Goal: Contribute content: Contribute content

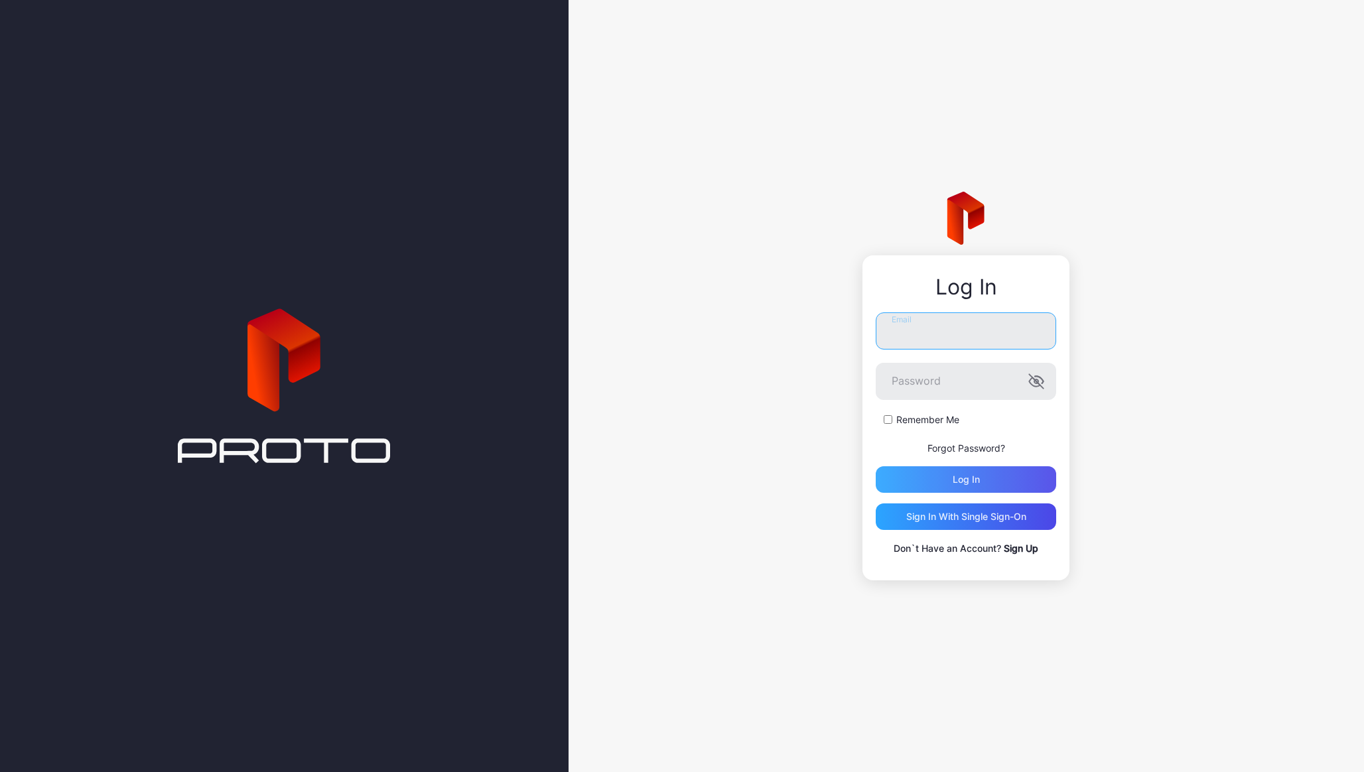
type input "**********"
click at [972, 484] on div "Log in" at bounding box center [966, 479] width 27 height 11
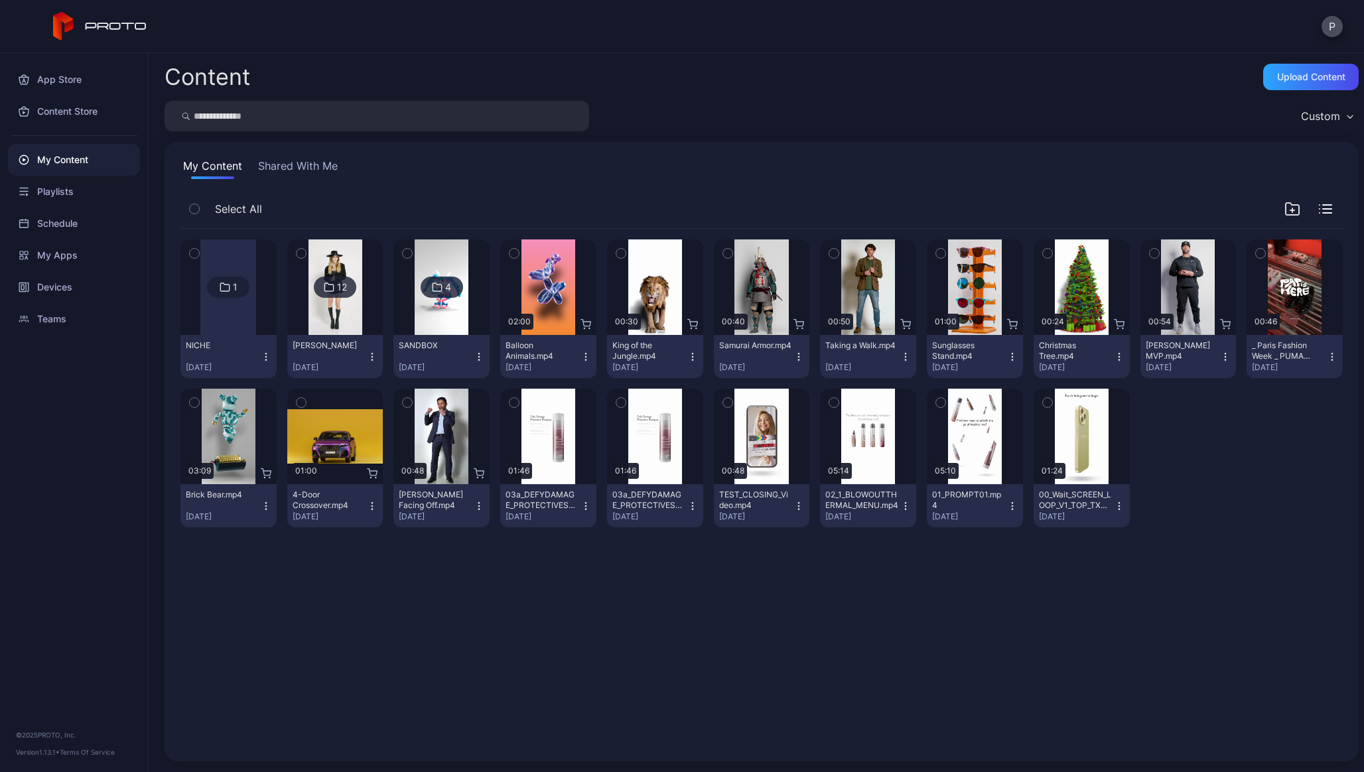
click at [230, 285] on icon at bounding box center [225, 287] width 11 height 16
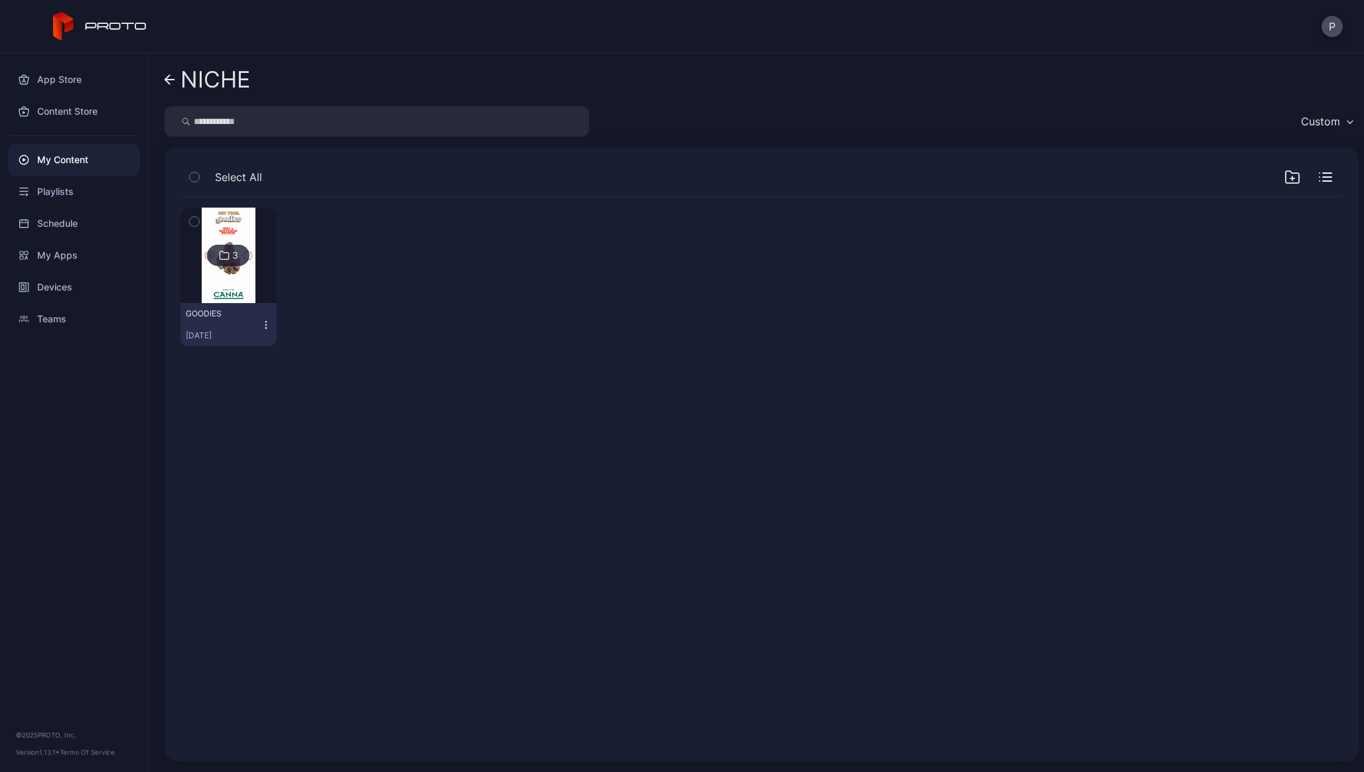
click at [169, 85] on link "NICHE" at bounding box center [208, 80] width 86 height 32
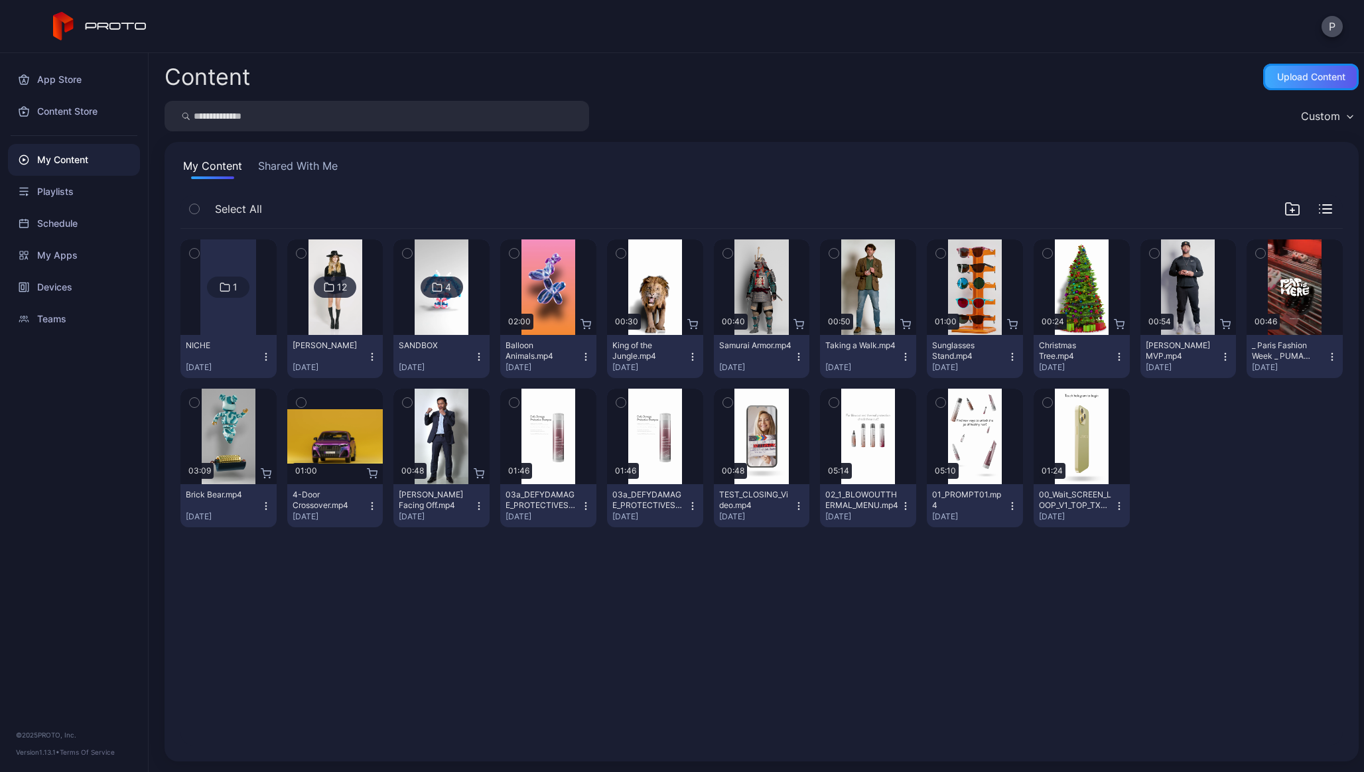
click at [1294, 76] on div "Upload Content" at bounding box center [1311, 77] width 68 height 11
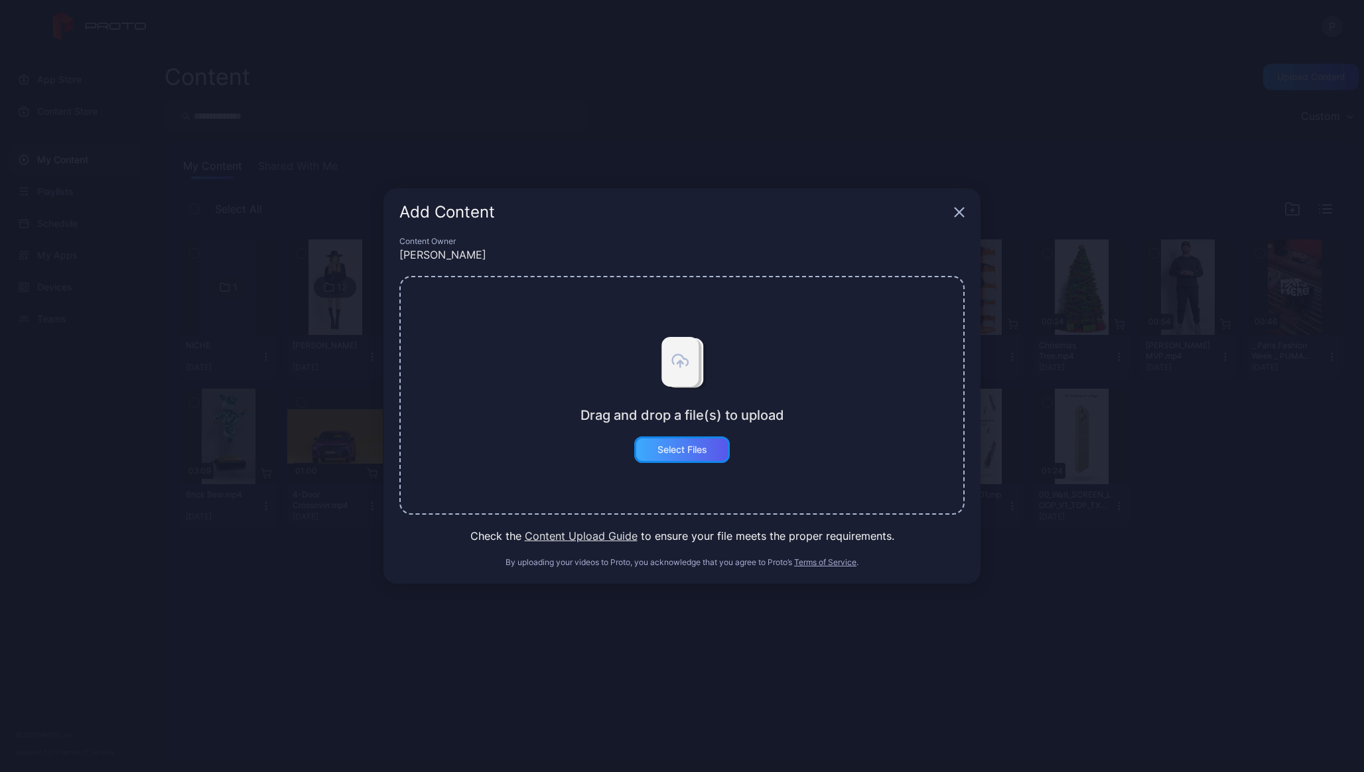
click at [665, 452] on div "Select Files" at bounding box center [682, 449] width 50 height 11
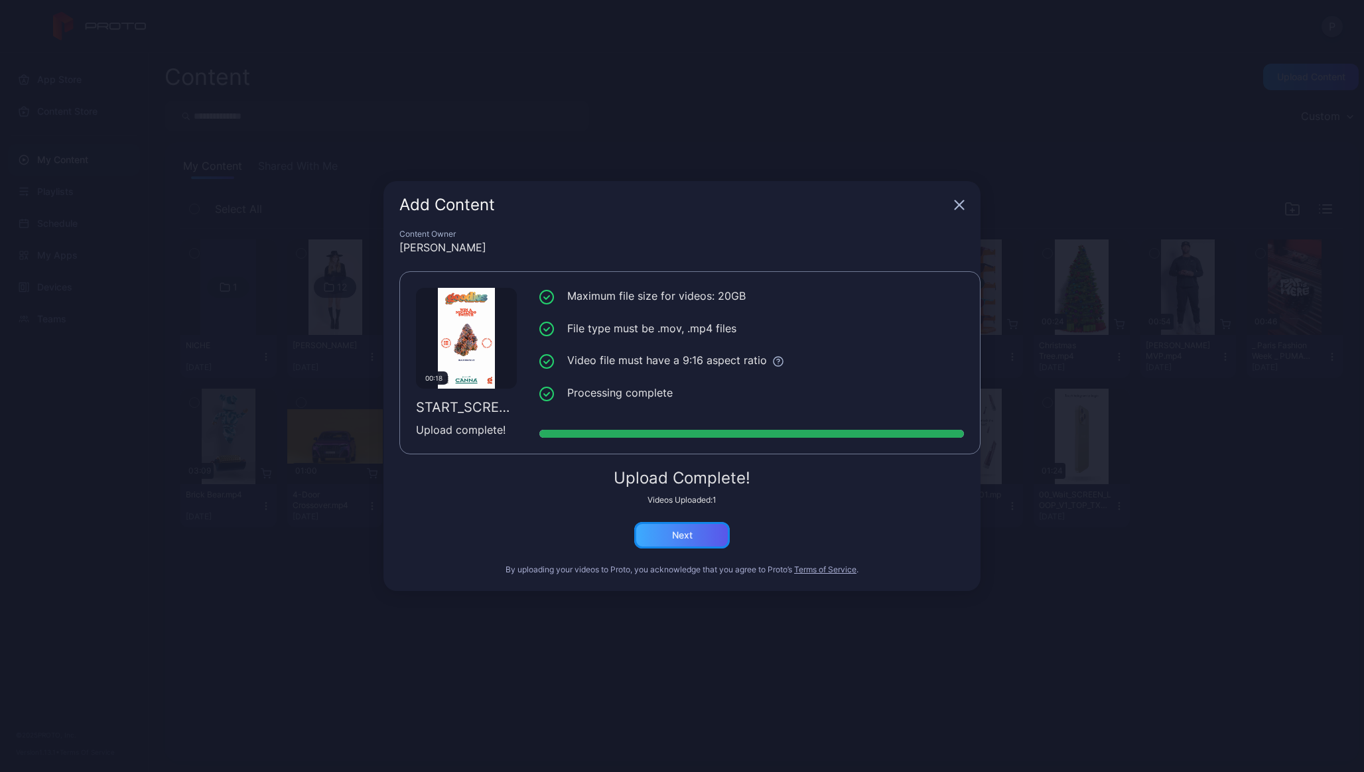
click at [684, 536] on div "Next" at bounding box center [682, 535] width 21 height 11
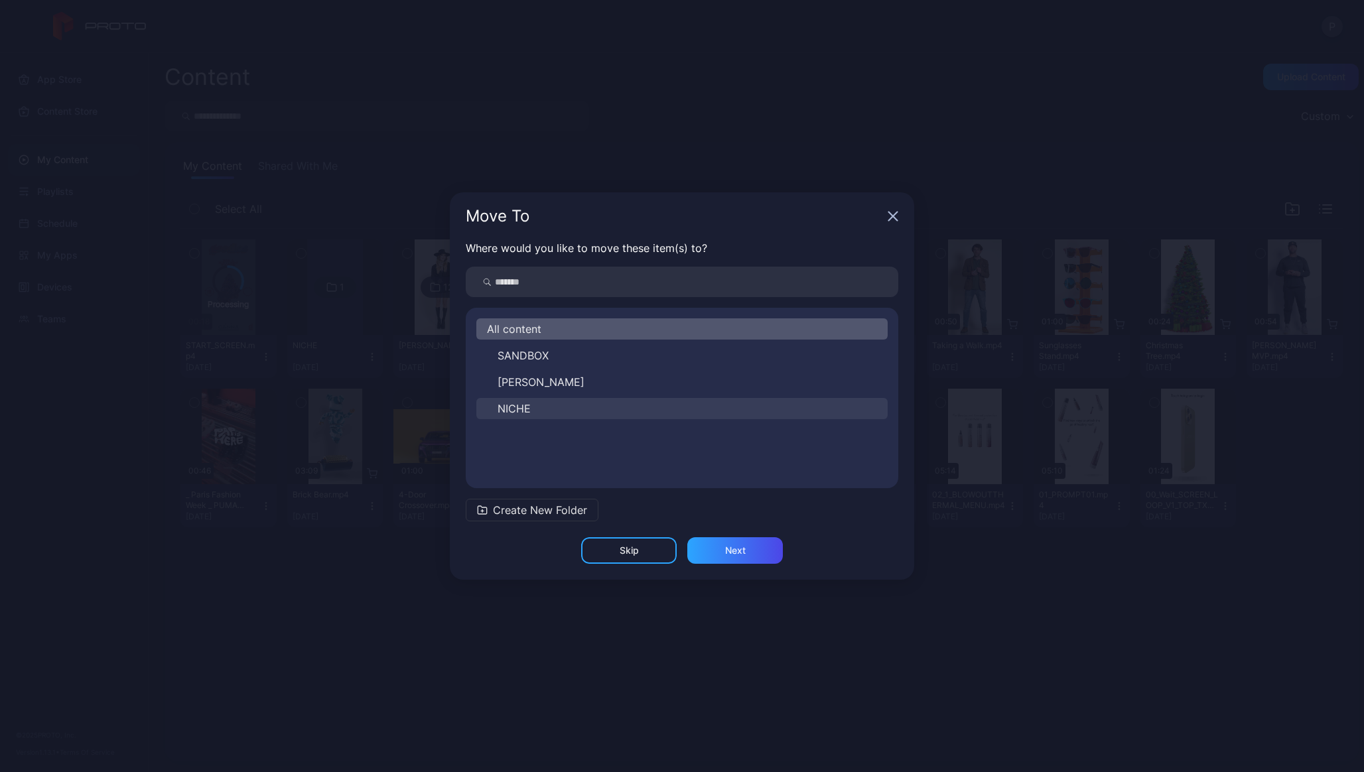
click at [510, 409] on span "NICHE" at bounding box center [514, 409] width 33 height 16
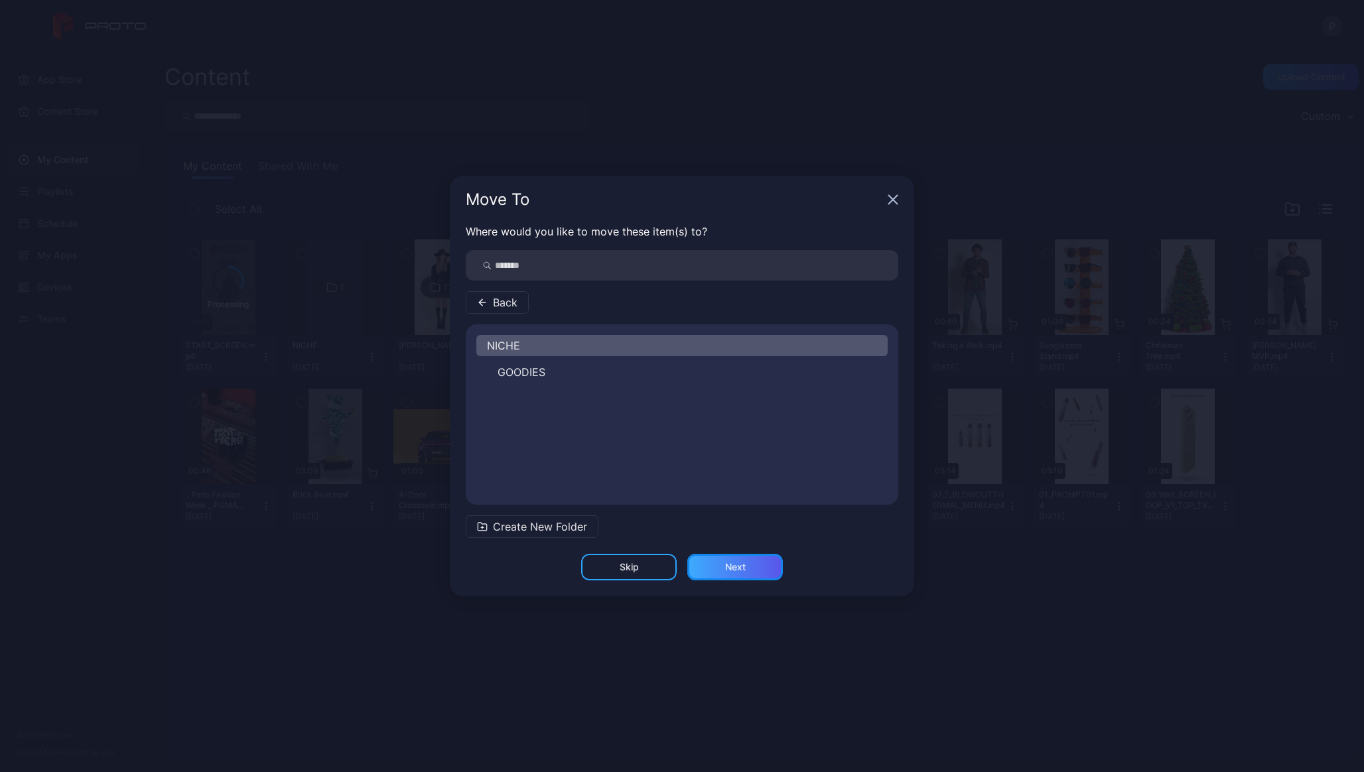
click at [730, 562] on div "Next" at bounding box center [735, 567] width 21 height 11
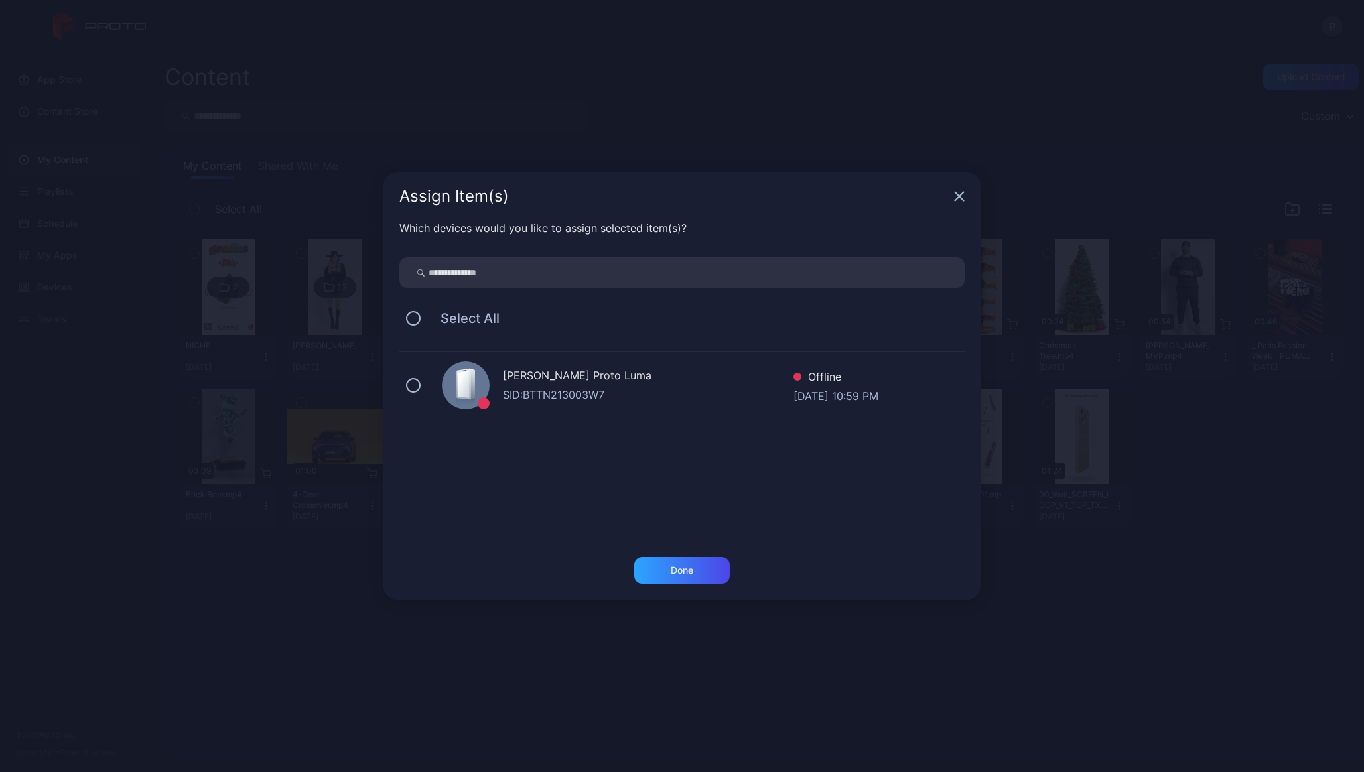
click at [628, 384] on div "Patrick Skelly's Proto Luma" at bounding box center [648, 376] width 291 height 19
click at [667, 557] on div "Done" at bounding box center [682, 570] width 96 height 27
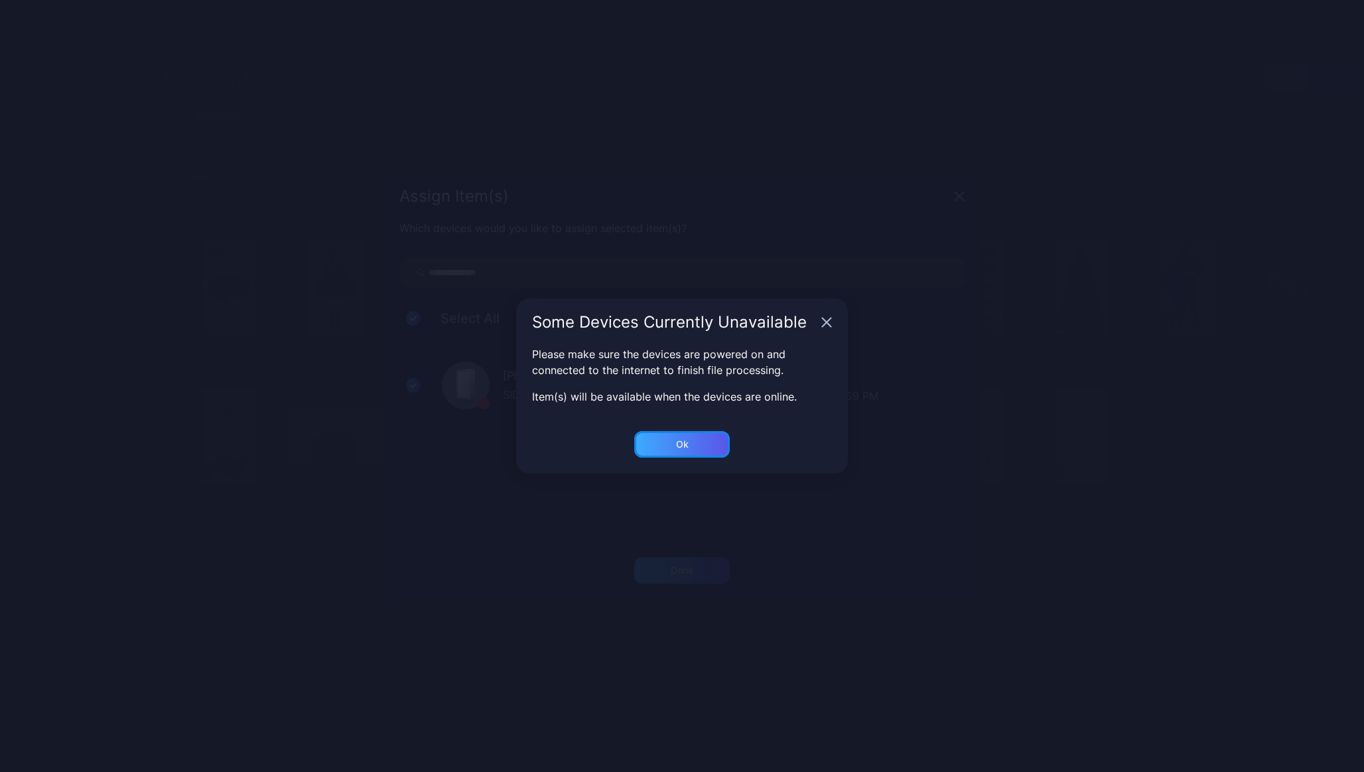
click at [708, 441] on div "Ok" at bounding box center [682, 444] width 96 height 27
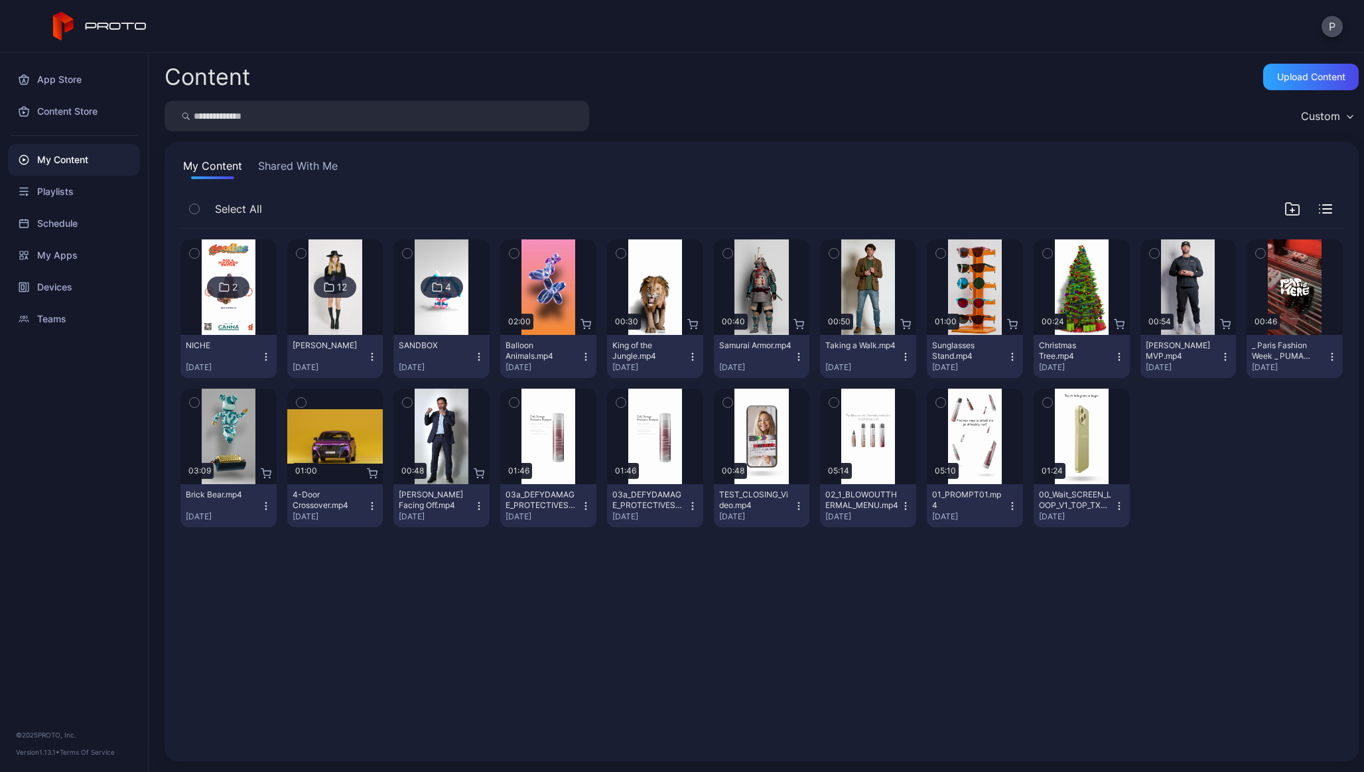
click at [412, 627] on div "2 NICHE Sep 2, 2025 12 LARISA Aug 7, 2025 4 SANDBOX Jun 16, 2025 Preview 02:00 …" at bounding box center [761, 487] width 1183 height 538
click at [1264, 68] on div "Upload Content" at bounding box center [1311, 77] width 96 height 27
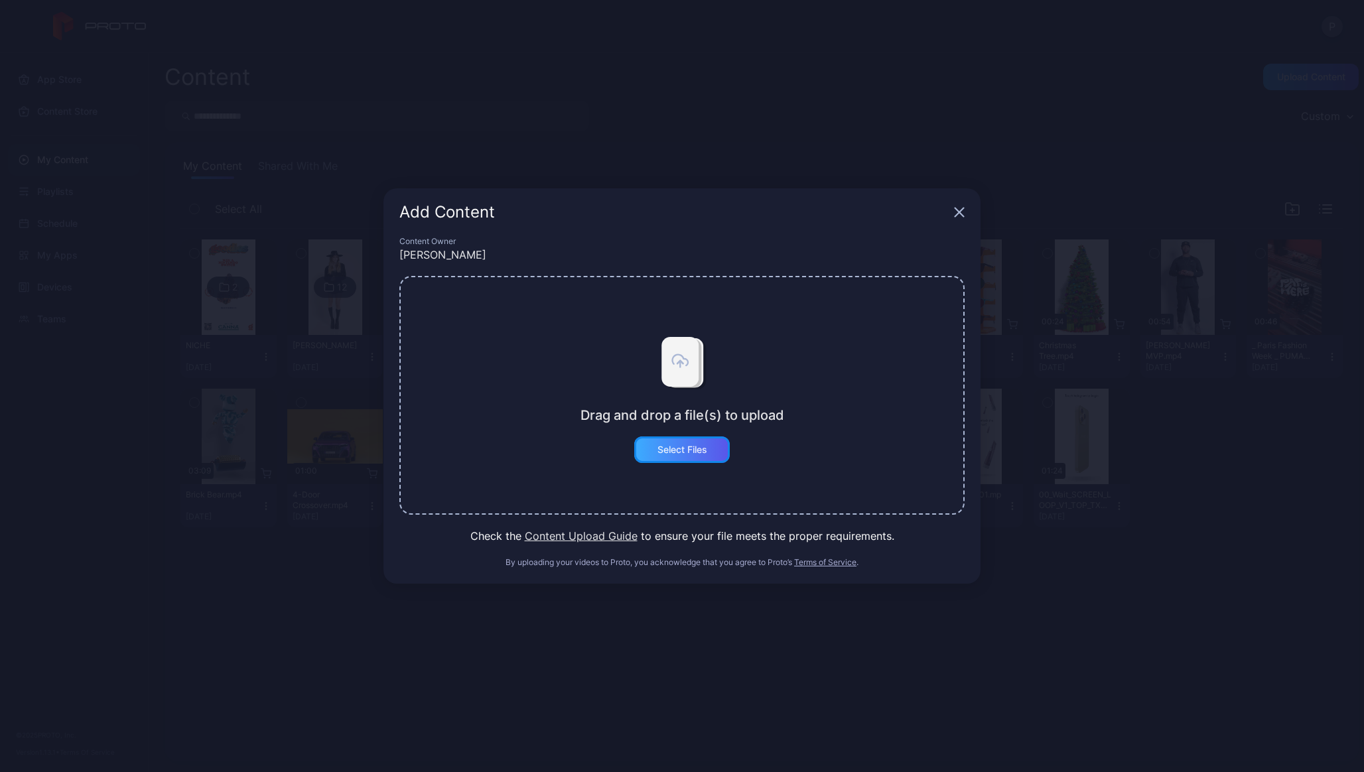
click at [654, 452] on div "Select Files" at bounding box center [682, 449] width 96 height 27
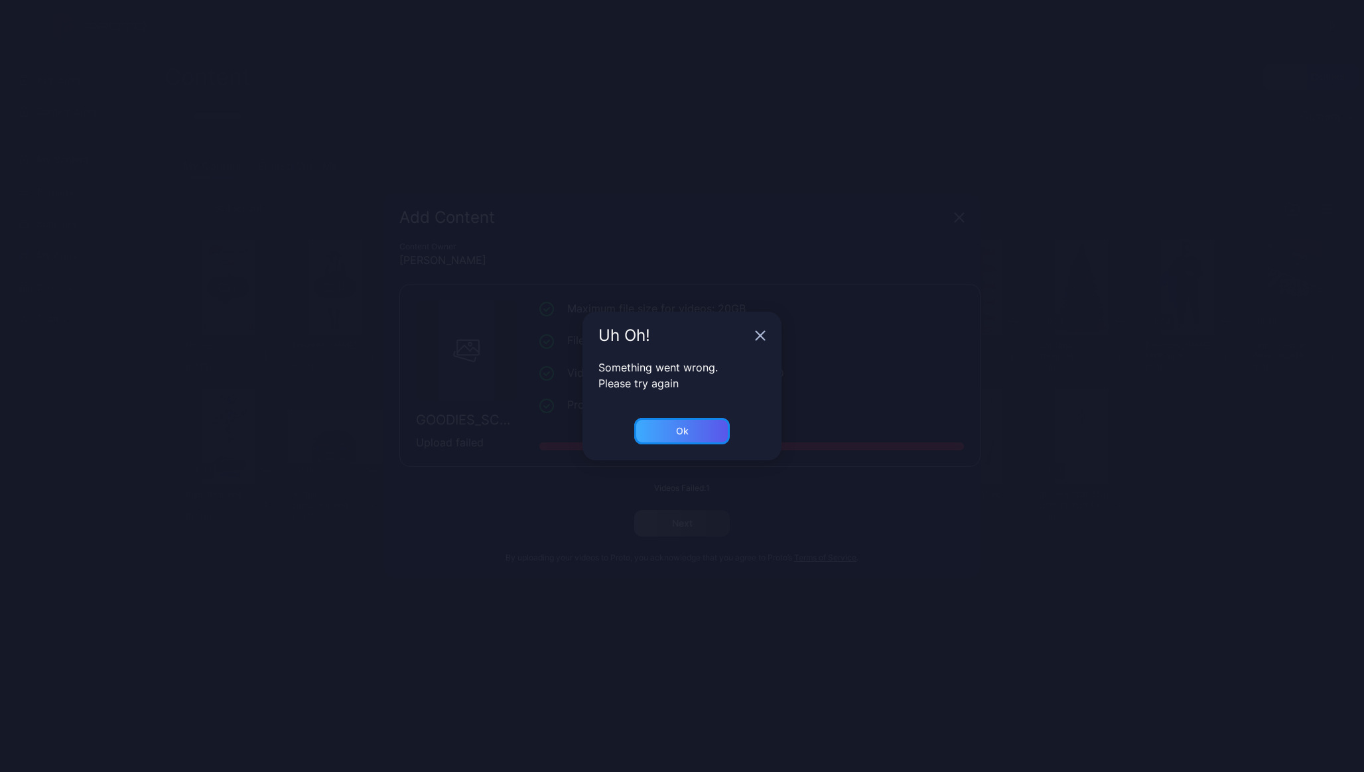
click at [706, 427] on div "Ok" at bounding box center [682, 431] width 96 height 27
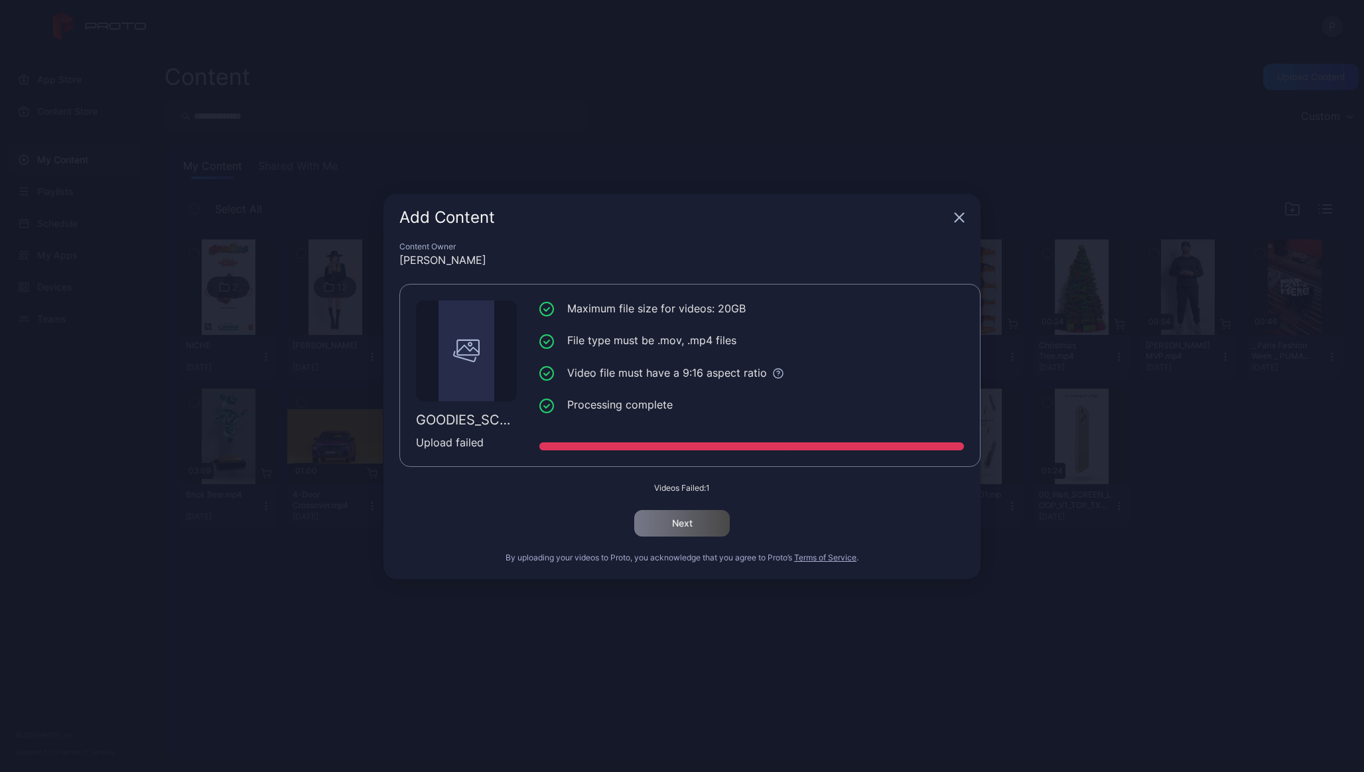
click at [886, 120] on div "Add Content Content Owner Patrick Skelly GOODIES_SCREEN_MAIN.mp4 Upload failed …" at bounding box center [682, 386] width 1364 height 772
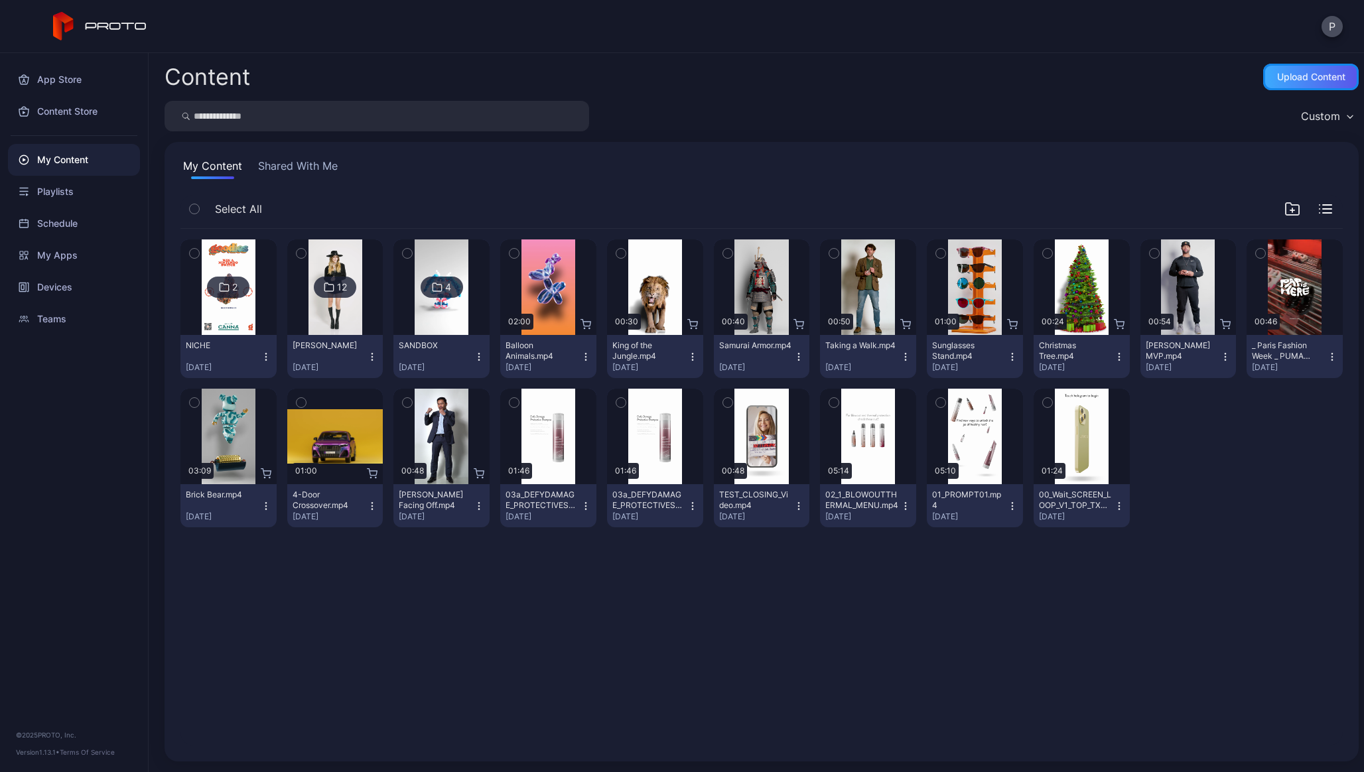
click at [1277, 72] on div "Upload Content" at bounding box center [1311, 77] width 68 height 11
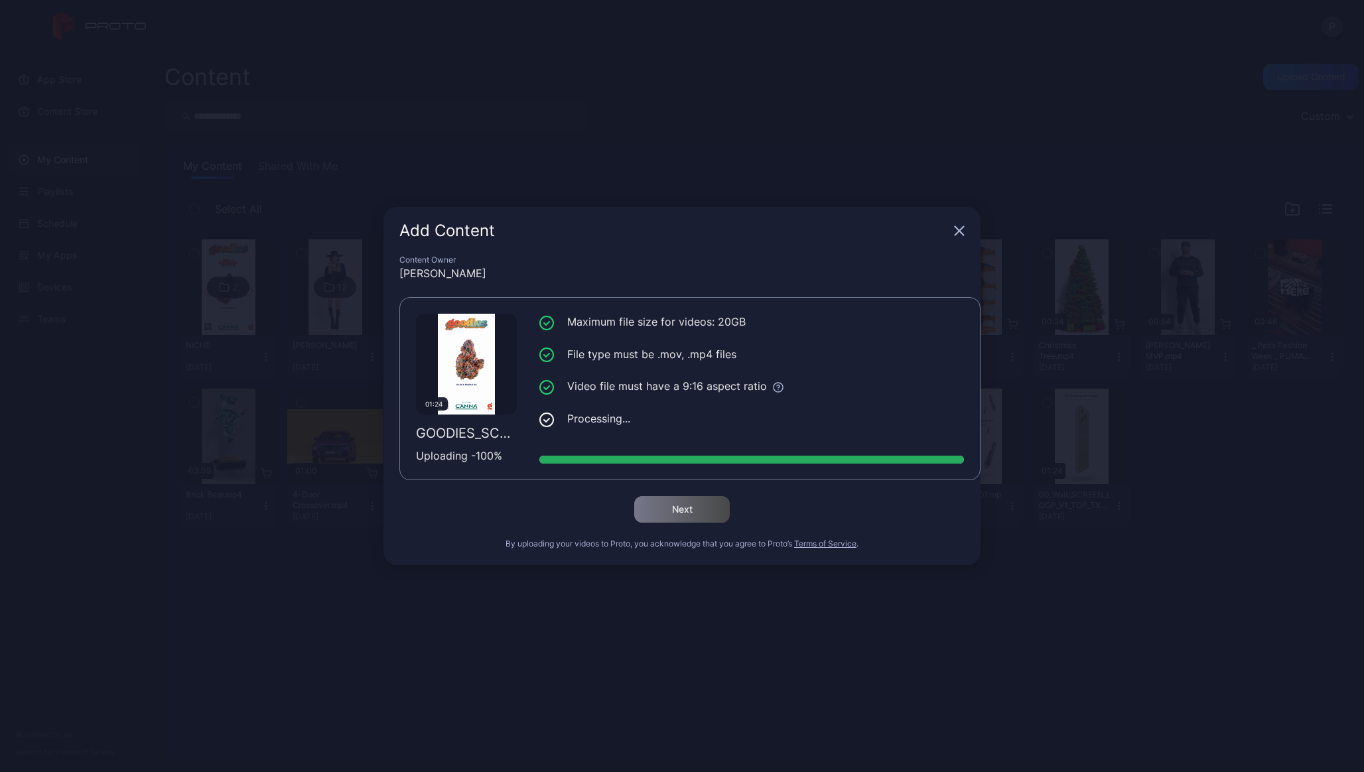
click at [681, 515] on div "Next" at bounding box center [681, 509] width 565 height 27
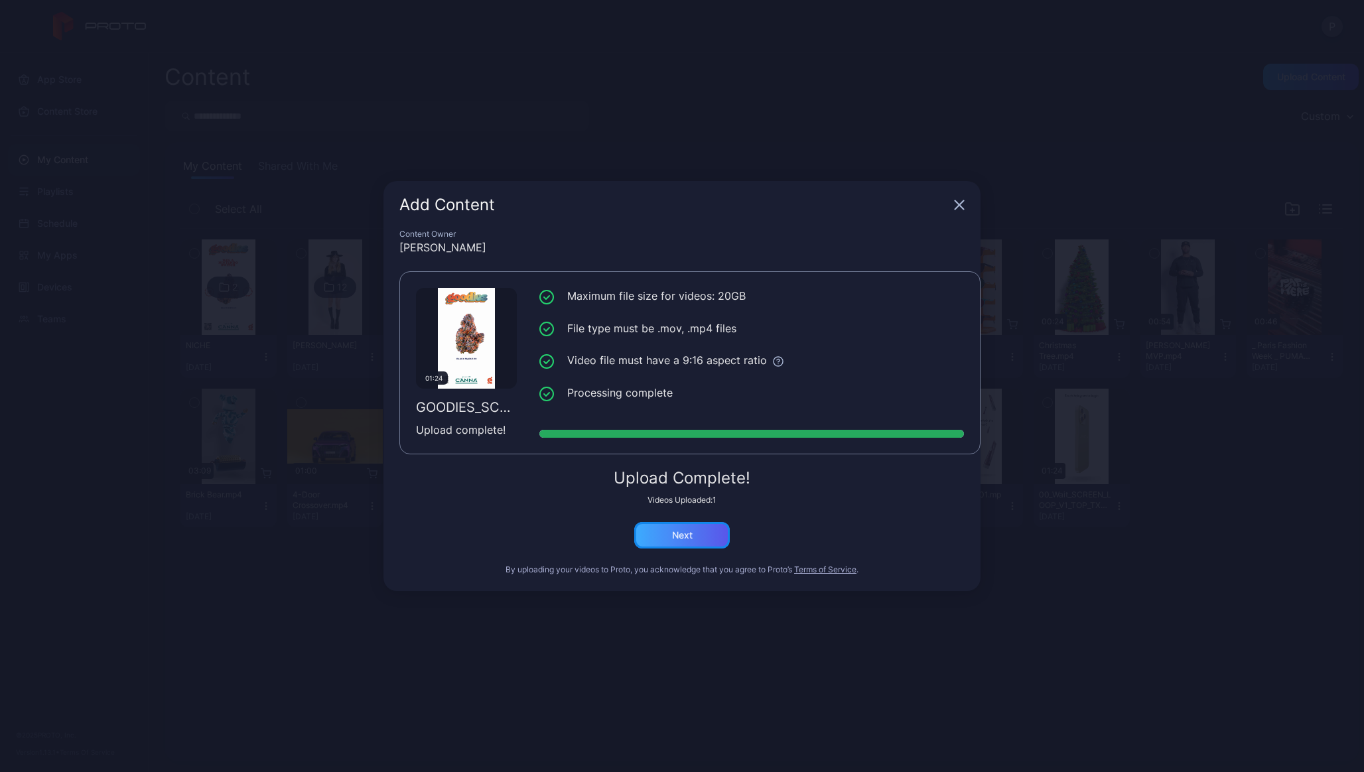
click at [685, 535] on div "Next" at bounding box center [682, 535] width 21 height 11
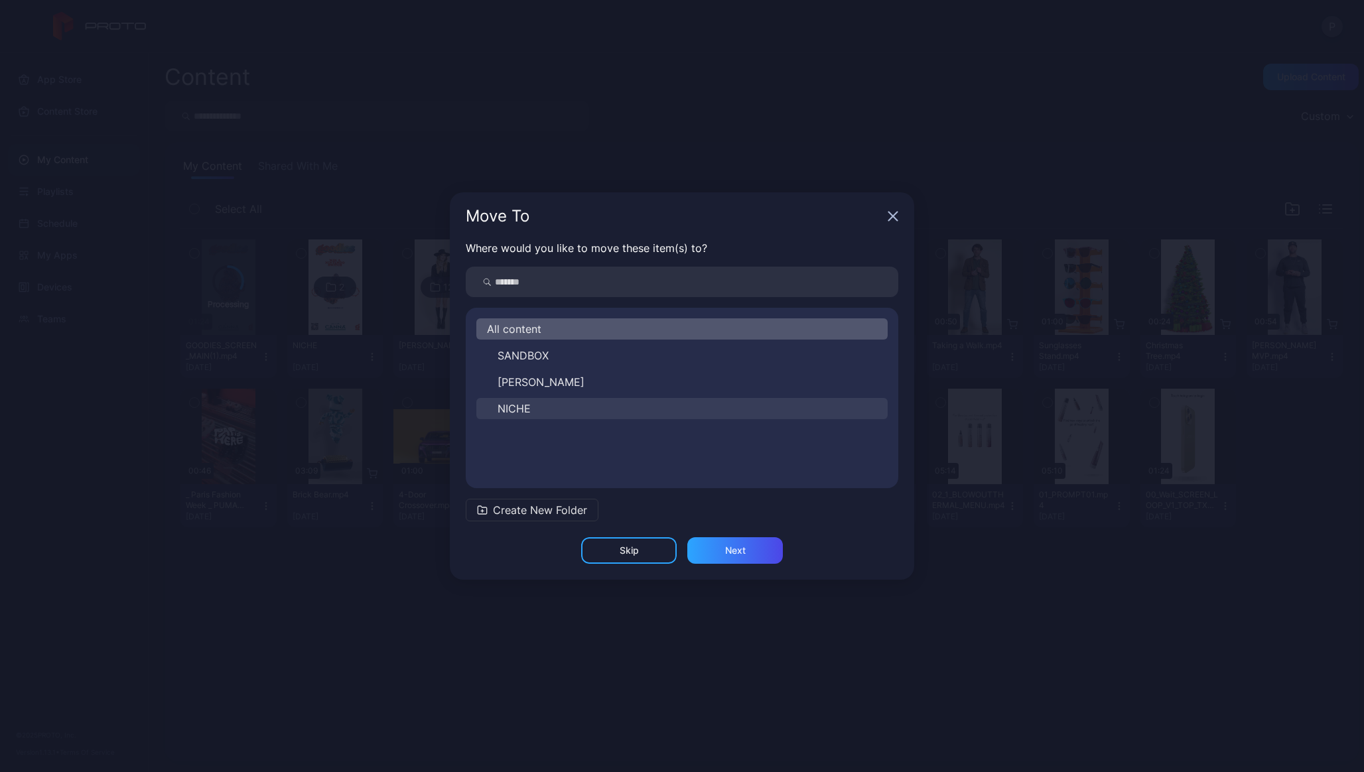
click at [518, 406] on span "NICHE" at bounding box center [514, 409] width 33 height 16
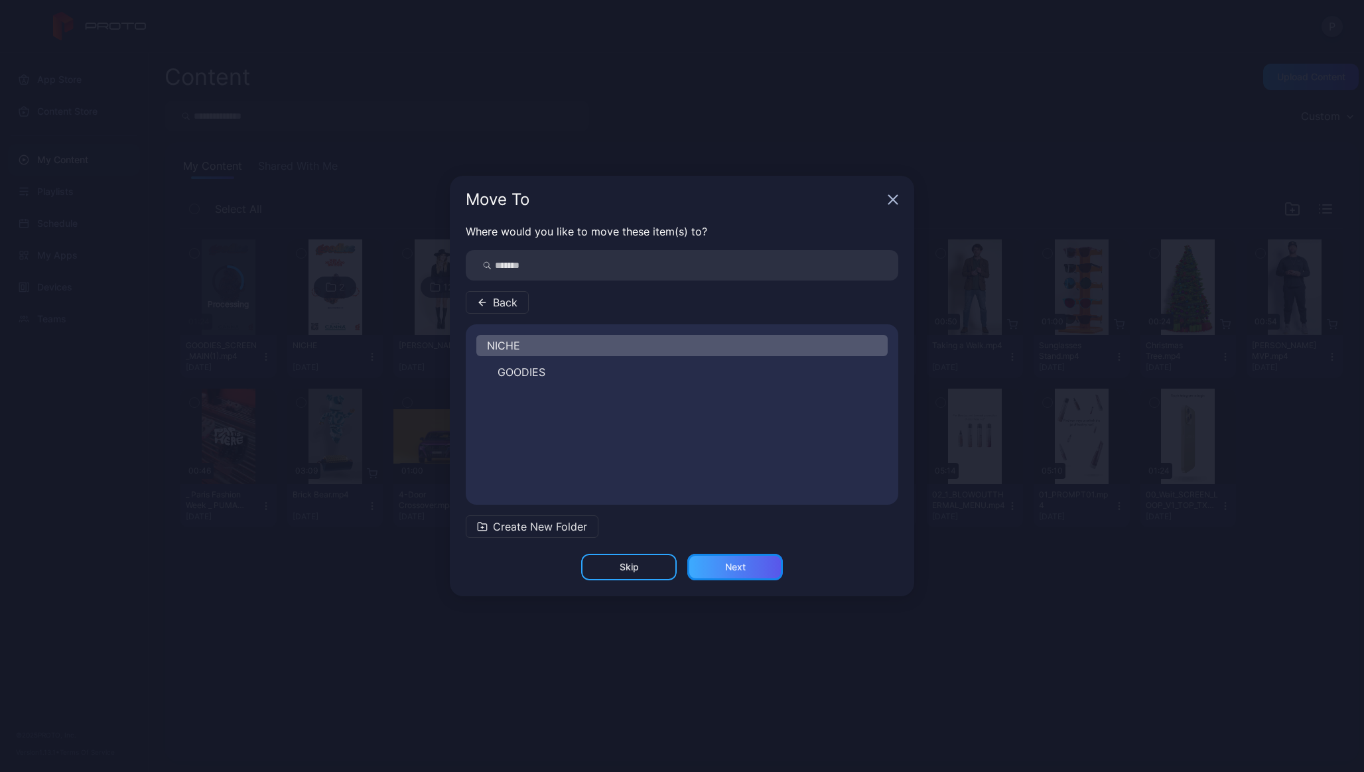
click at [723, 558] on div "Next" at bounding box center [735, 567] width 96 height 27
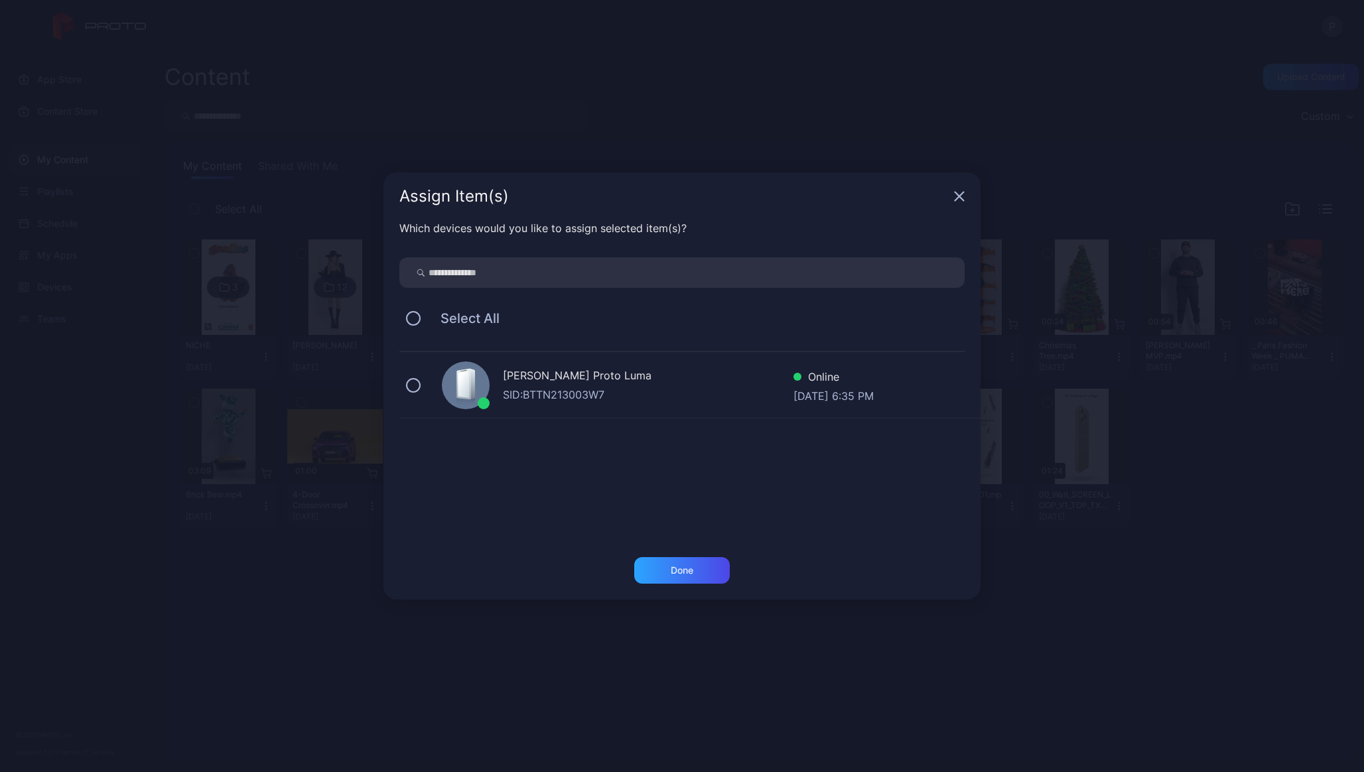
click at [594, 412] on div "Patrick Skelly's Proto Luma SID: BTTN213003W7 Online Sep 04, 2025 at 6:35 PM" at bounding box center [689, 385] width 581 height 66
click at [685, 568] on div "Done" at bounding box center [682, 570] width 23 height 11
